Goal: Contribute content: Add original content to the website for others to see

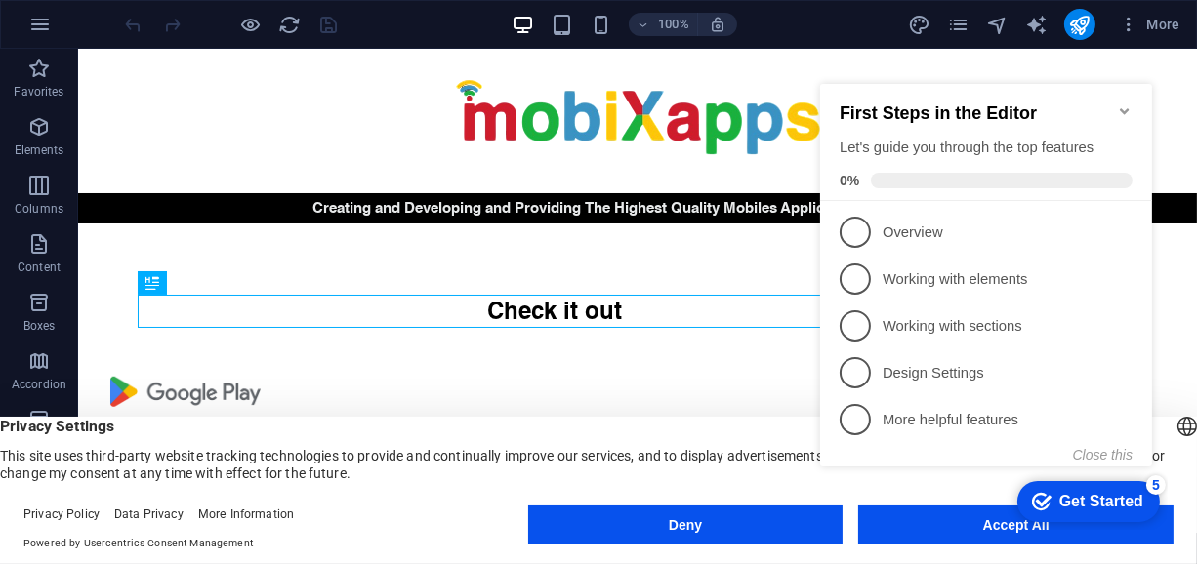
click at [937, 527] on div "checkmark Get Started 5 First Steps in the Editor Let's guide you through the t…" at bounding box center [988, 292] width 355 height 476
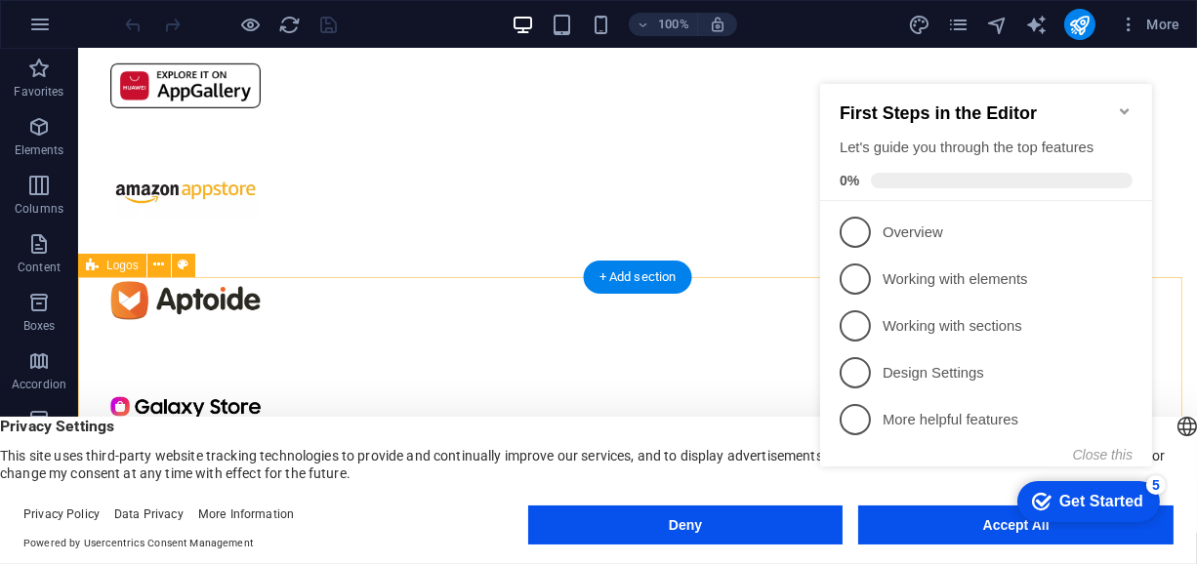
scroll to position [683, 0]
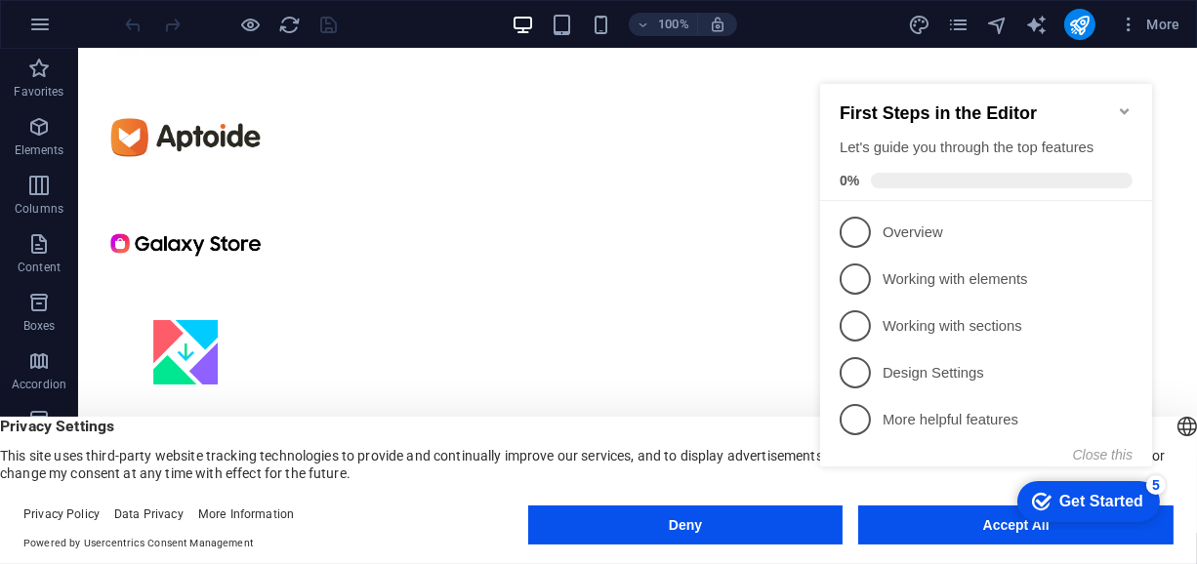
drag, startPoint x: 1120, startPoint y: 99, endPoint x: 1928, endPoint y: 299, distance: 832.6
click at [1120, 108] on icon "Minimize checklist" at bounding box center [1123, 111] width 9 height 6
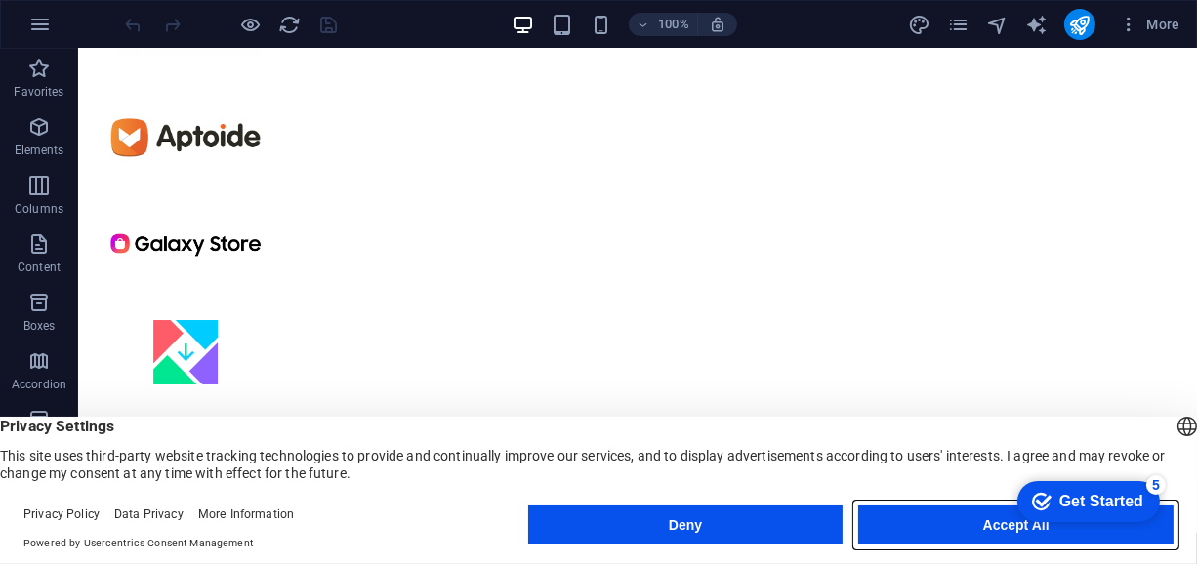
click at [936, 533] on button "Accept All" at bounding box center [1015, 525] width 315 height 39
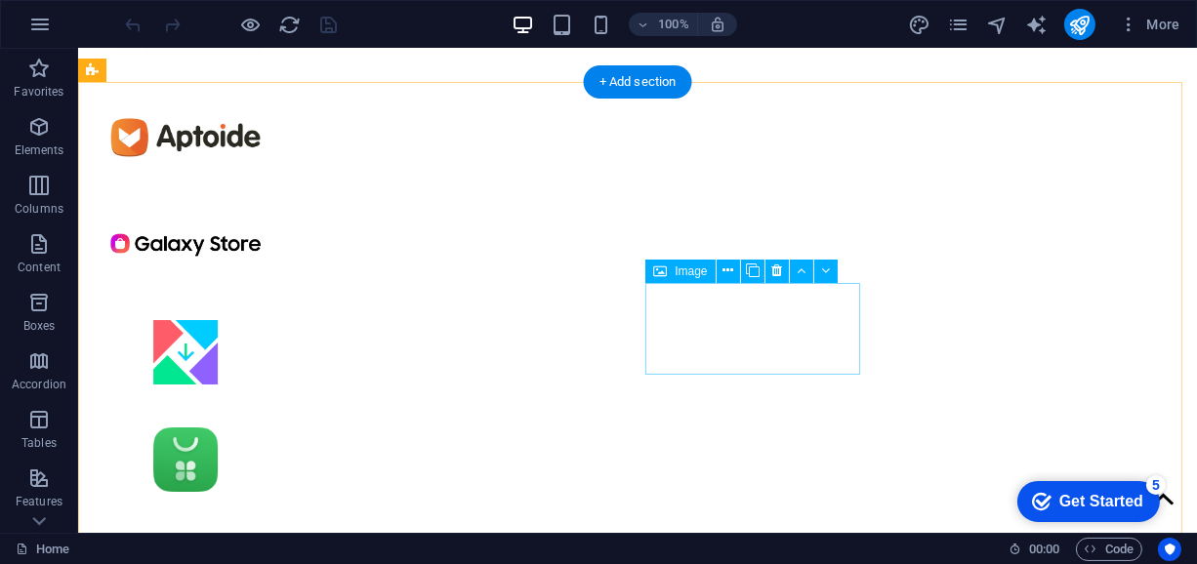
scroll to position [715, 0]
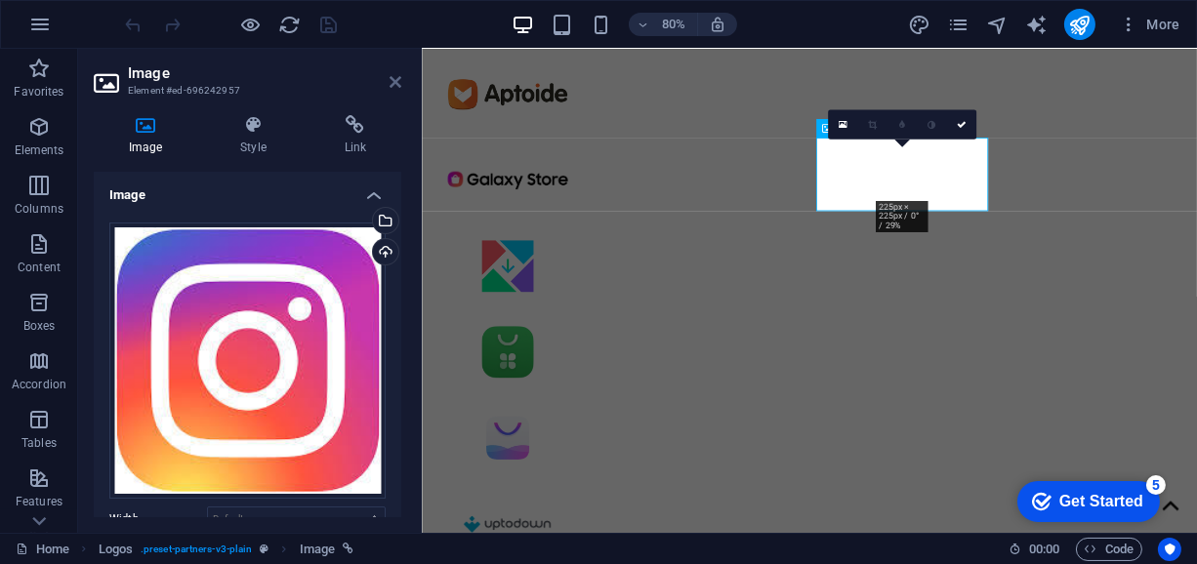
click at [389, 82] on icon at bounding box center [395, 82] width 12 height 16
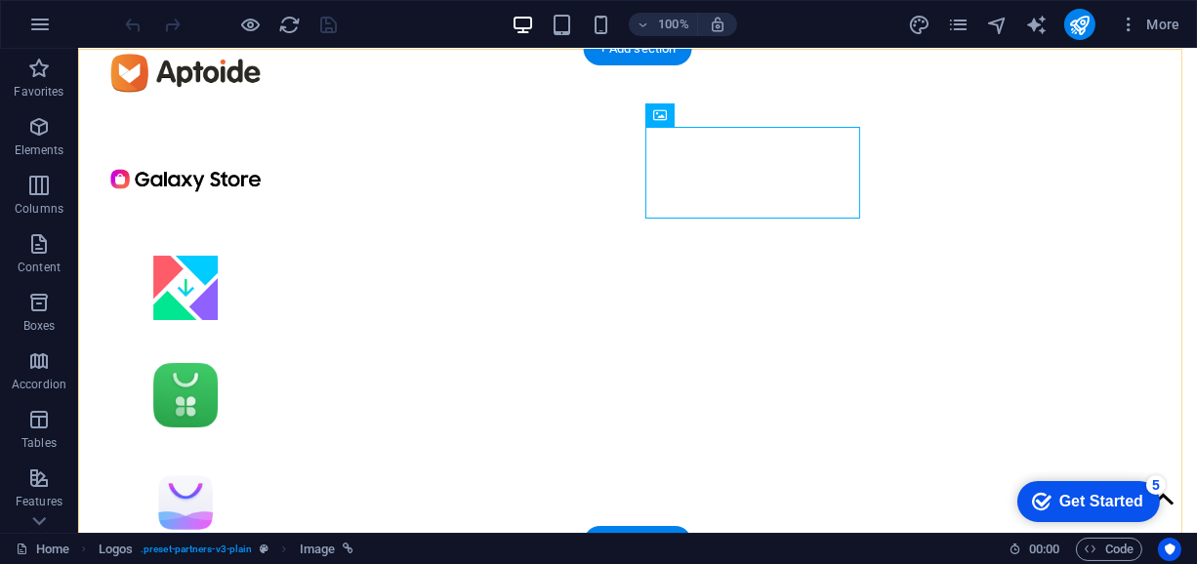
scroll to position [781, 0]
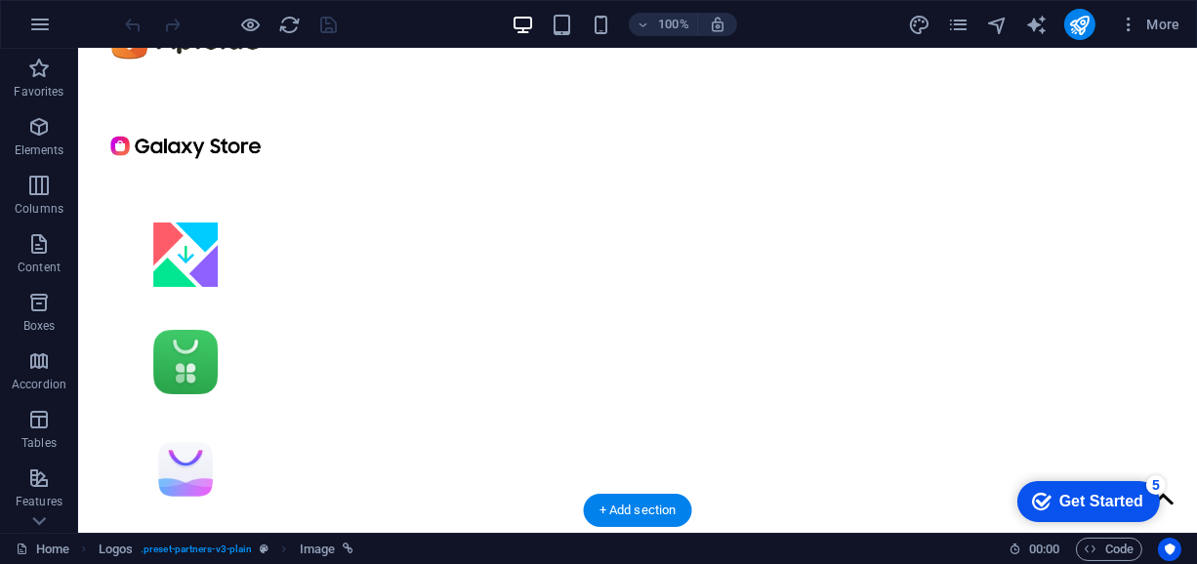
drag, startPoint x: 694, startPoint y: 139, endPoint x: 483, endPoint y: 136, distance: 210.9
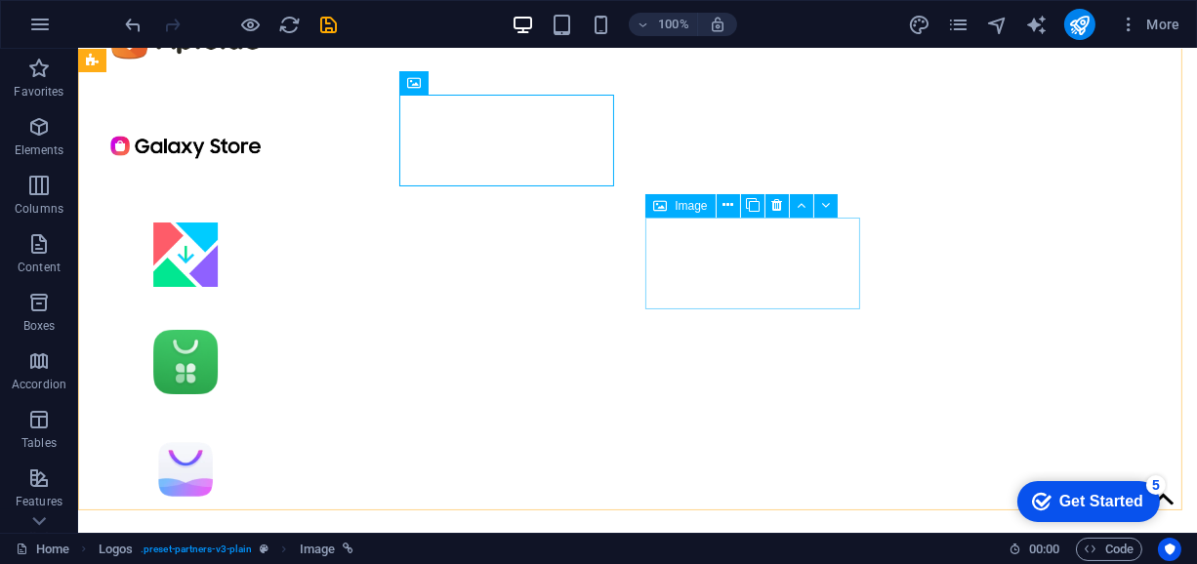
scroll to position [715, 0]
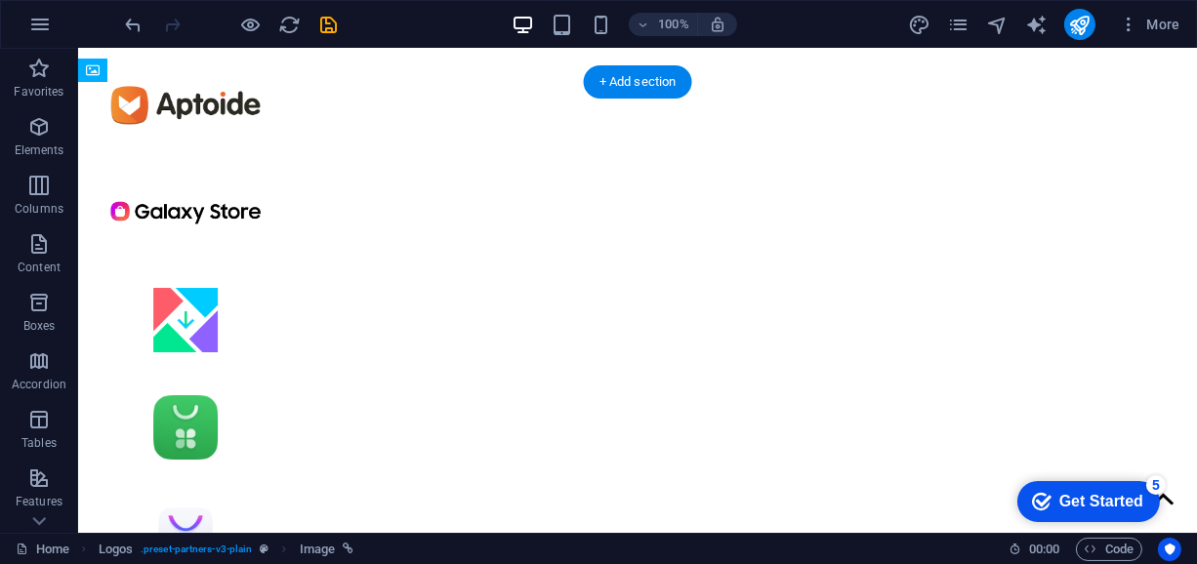
drag, startPoint x: 490, startPoint y: 223, endPoint x: 720, endPoint y: 233, distance: 230.6
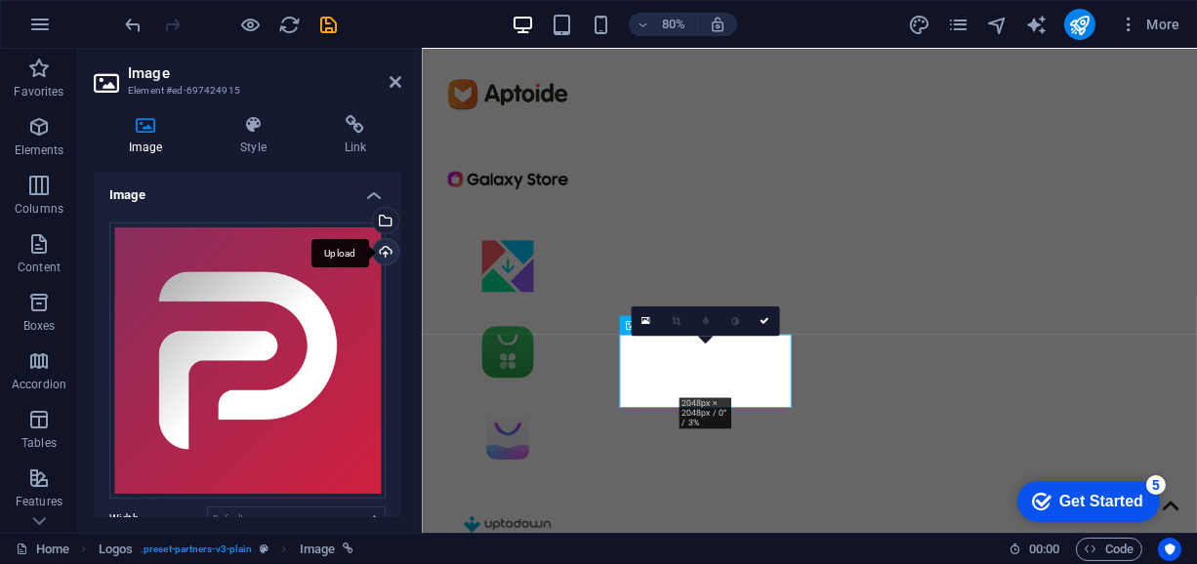
click at [378, 243] on div "Upload" at bounding box center [383, 253] width 29 height 29
drag, startPoint x: 391, startPoint y: 74, endPoint x: 316, endPoint y: 34, distance: 85.2
click at [391, 74] on icon at bounding box center [395, 82] width 12 height 16
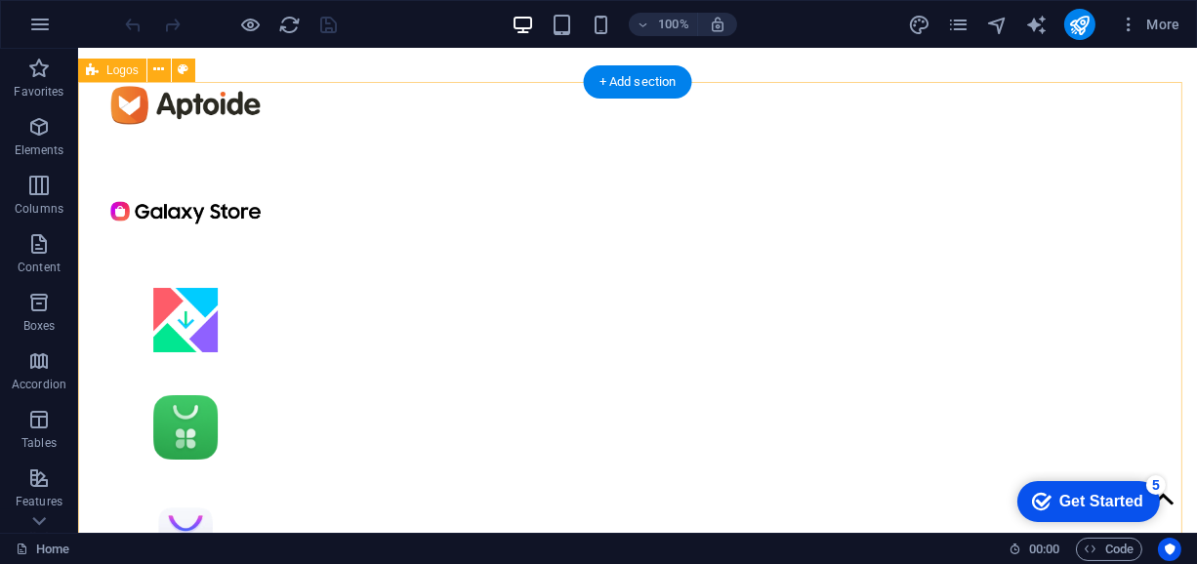
scroll to position [781, 0]
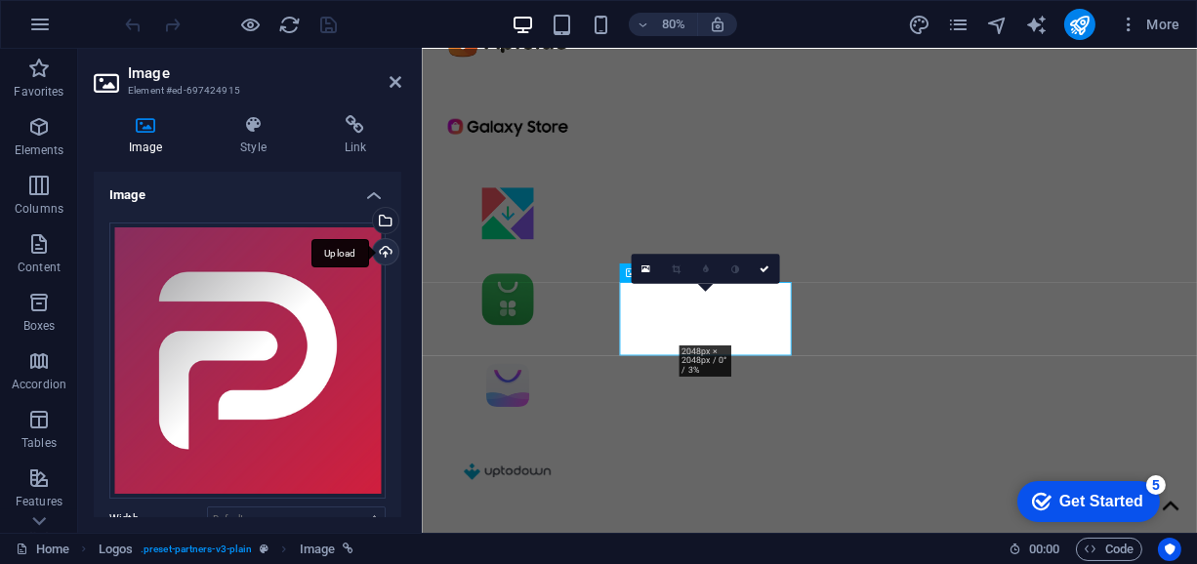
click at [383, 245] on div "Upload" at bounding box center [383, 253] width 29 height 29
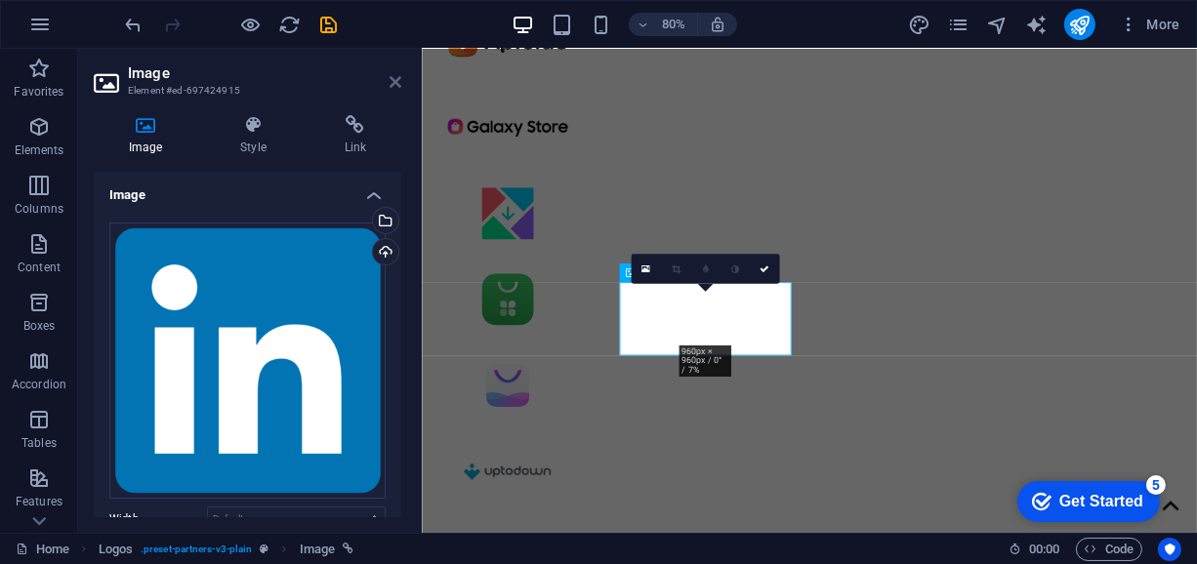
click at [389, 83] on icon at bounding box center [395, 82] width 12 height 16
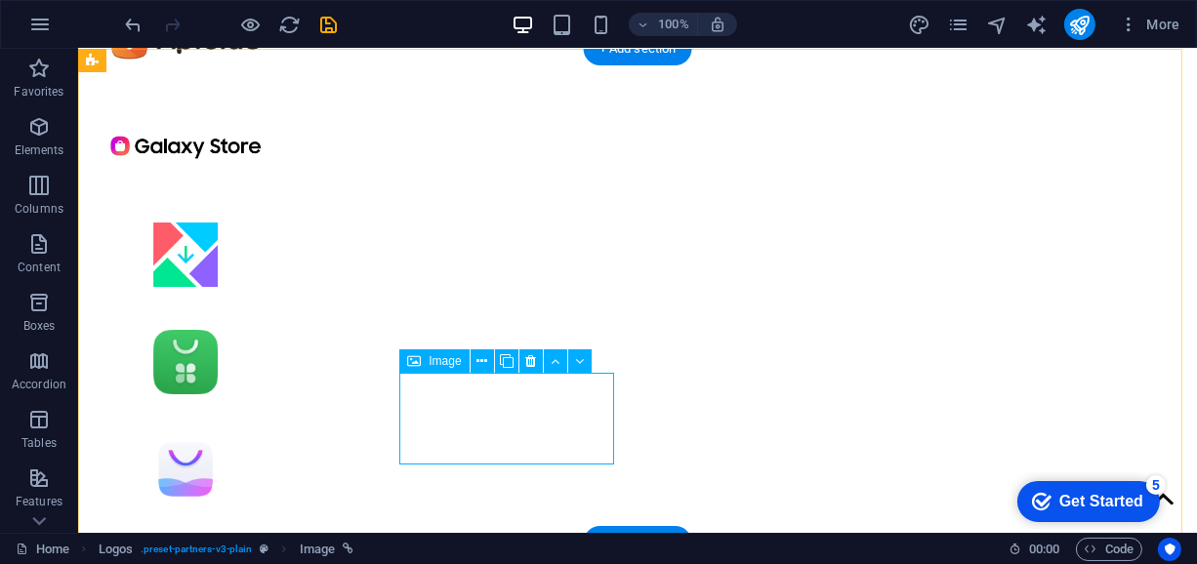
scroll to position [748, 0]
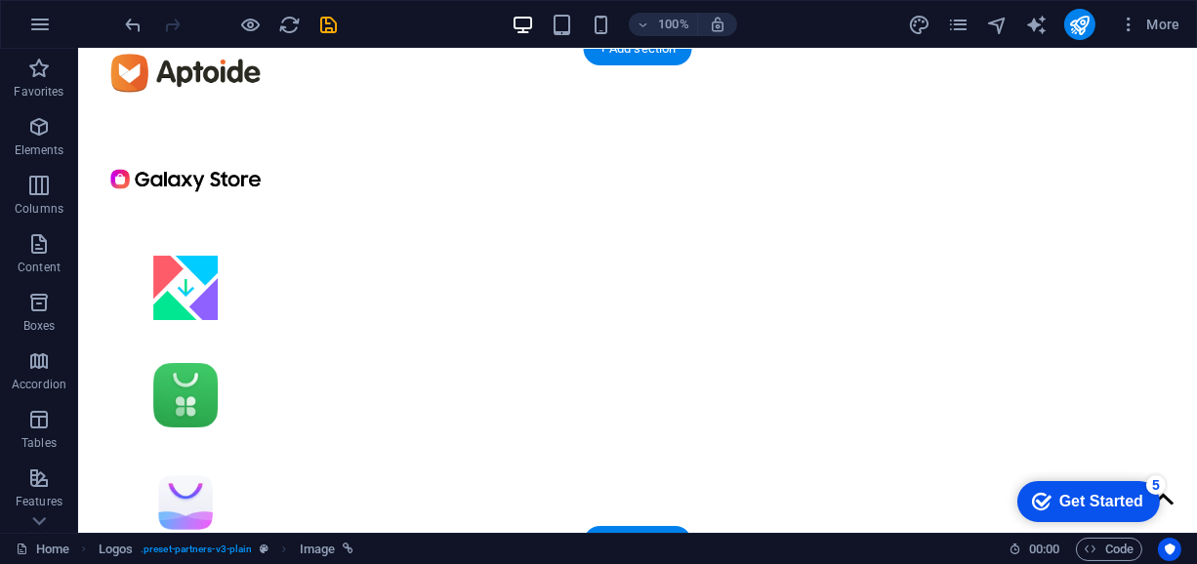
drag, startPoint x: 493, startPoint y: 424, endPoint x: 761, endPoint y: 174, distance: 366.7
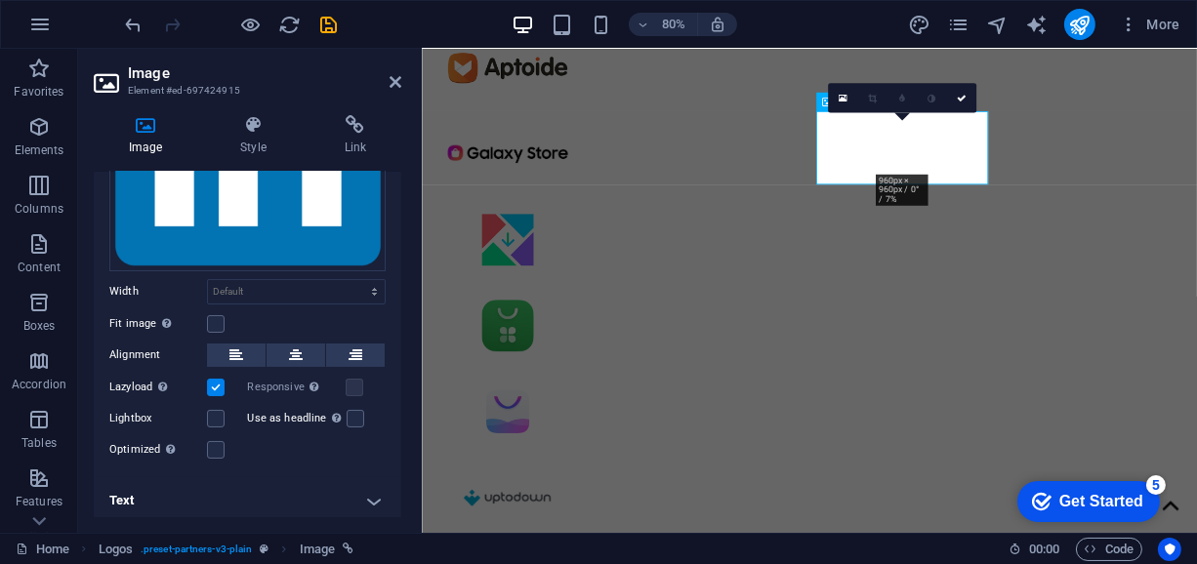
scroll to position [229, 0]
click at [349, 128] on icon at bounding box center [355, 125] width 92 height 20
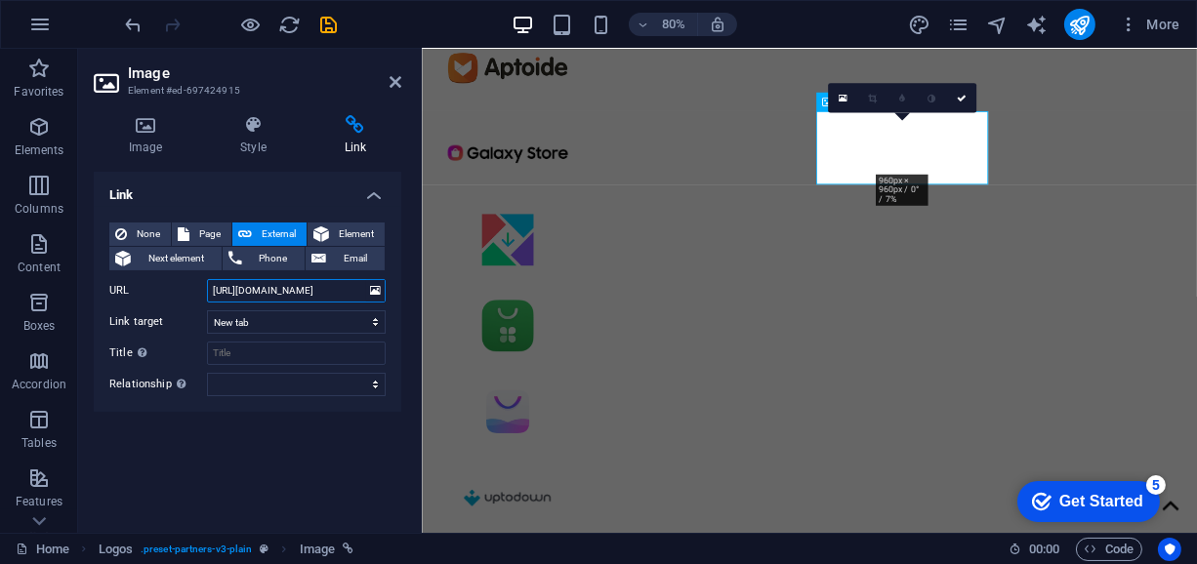
click at [271, 285] on input "[URL][DOMAIN_NAME]" at bounding box center [296, 290] width 179 height 23
paste input "mobiXapps Software & IT Solution"
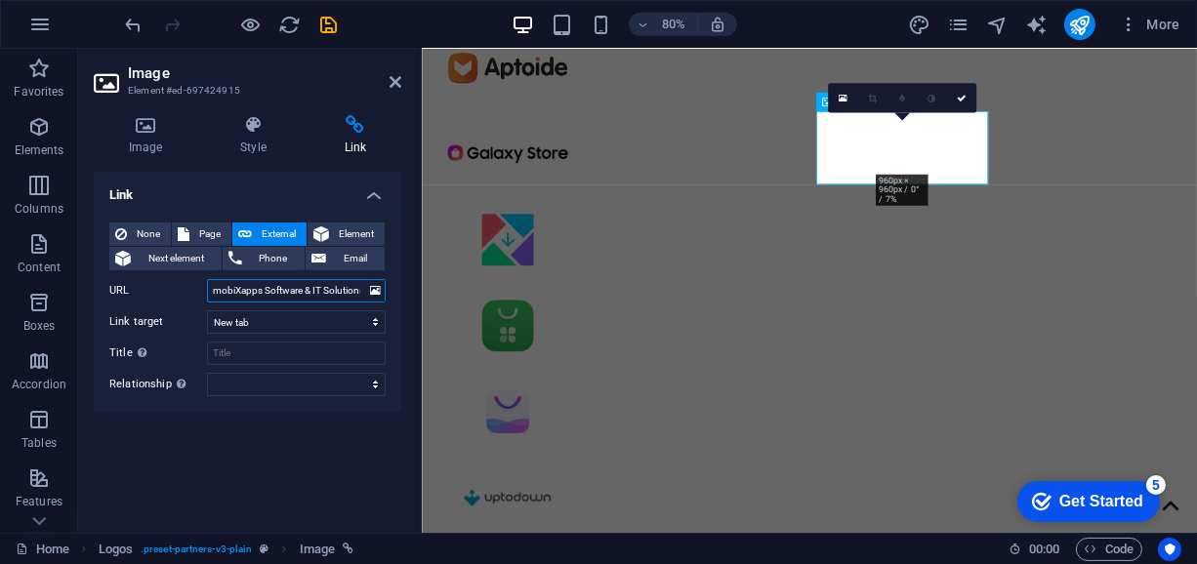
click at [280, 292] on input "mobiXapps Software & IT Solutions" at bounding box center [296, 290] width 179 height 23
paste input "https://www.linkedin.com/in/mobixapps/"
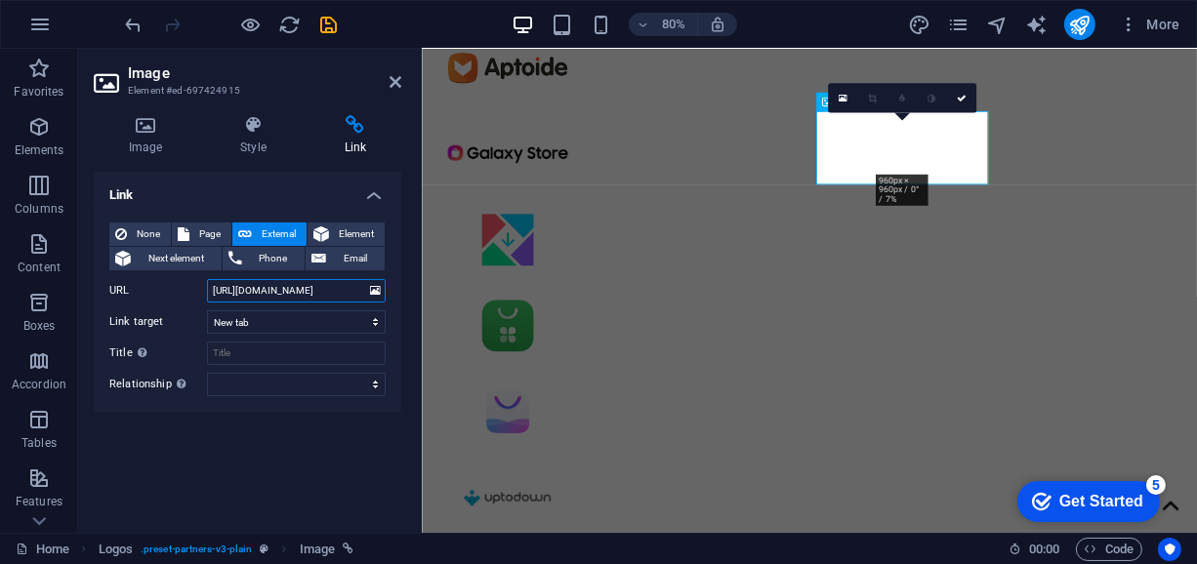
type input "https://www.linkedin.com/in/mobixapps/"
click at [331, 24] on icon "save" at bounding box center [329, 25] width 22 height 22
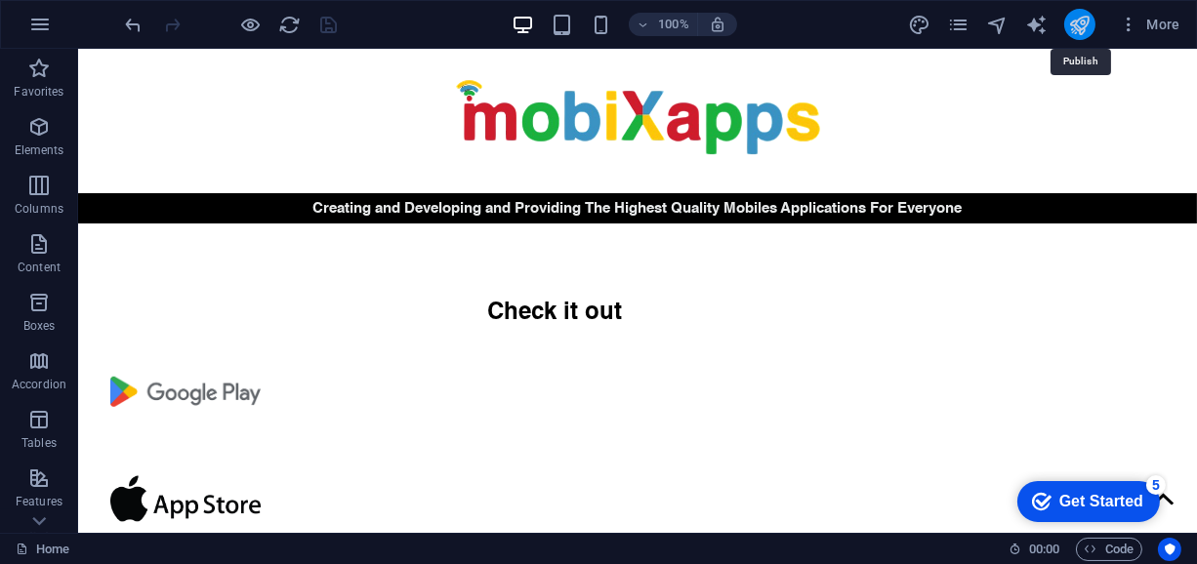
click at [1088, 25] on icon "publish" at bounding box center [1079, 25] width 22 height 22
